Goal: Task Accomplishment & Management: Manage account settings

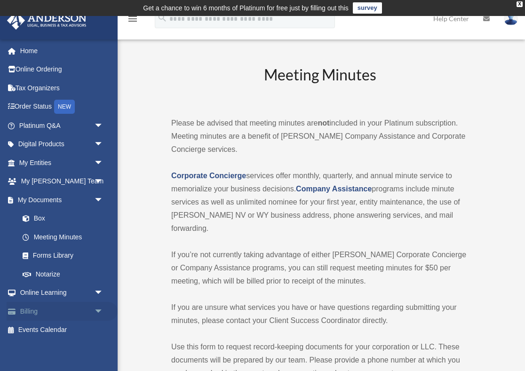
click at [35, 308] on link "Billing arrow_drop_down" at bounding box center [62, 311] width 111 height 19
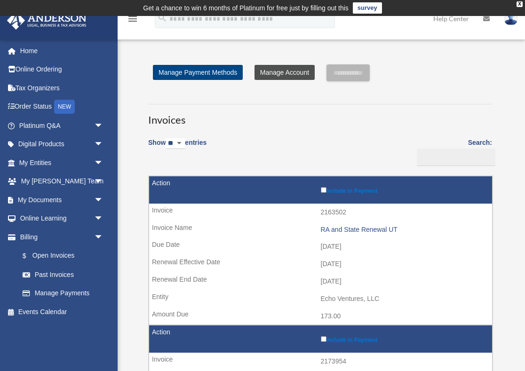
click at [285, 70] on link "Manage Account" at bounding box center [284, 72] width 60 height 15
click at [518, 5] on div "X" at bounding box center [519, 4] width 6 height 6
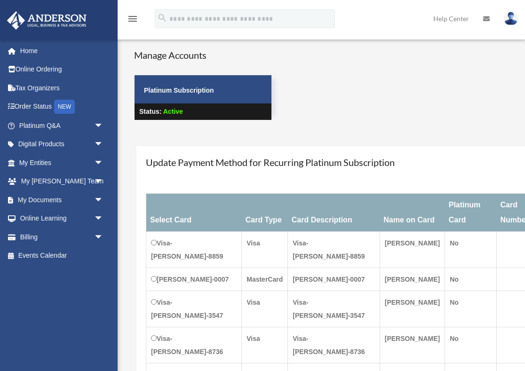
click at [509, 17] on img at bounding box center [510, 19] width 14 height 14
click at [355, 41] on link "My Profile" at bounding box center [358, 43] width 94 height 19
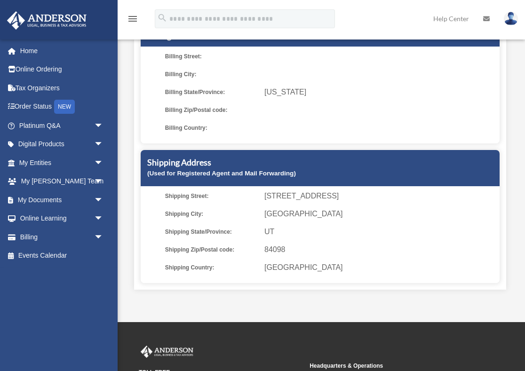
scroll to position [170, 0]
